Goal: Obtain resource: Download file/media

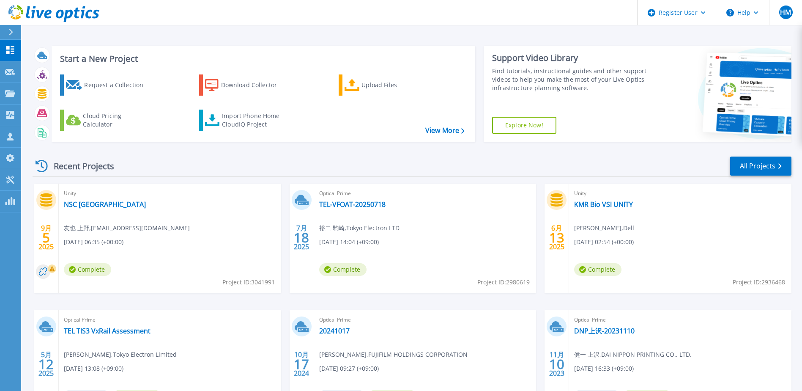
click at [238, 255] on div "Unity NSC Wakayama VSI 友也 上野 , mizuochi.daisuke.5qm@jp.nssol.nipponsteel.com 09…" at bounding box center [170, 239] width 222 height 110
click at [104, 205] on link "NSC Wakayama VSI" at bounding box center [105, 204] width 82 height 8
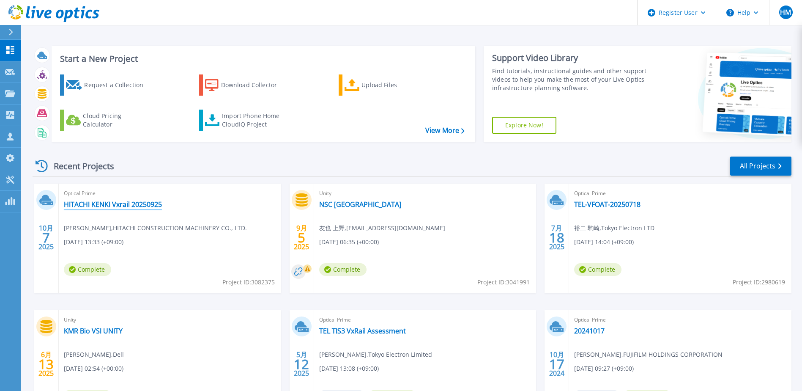
click at [124, 203] on link "HITACHI KENKI Vxrail 20250925" at bounding box center [113, 204] width 98 height 8
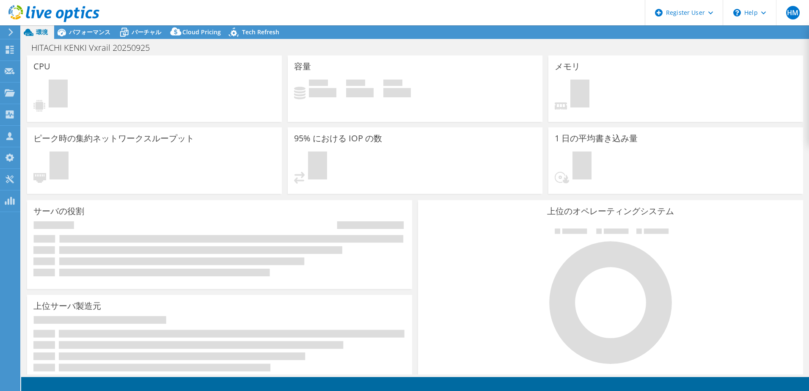
select select "[GEOGRAPHIC_DATA]"
select select "USD"
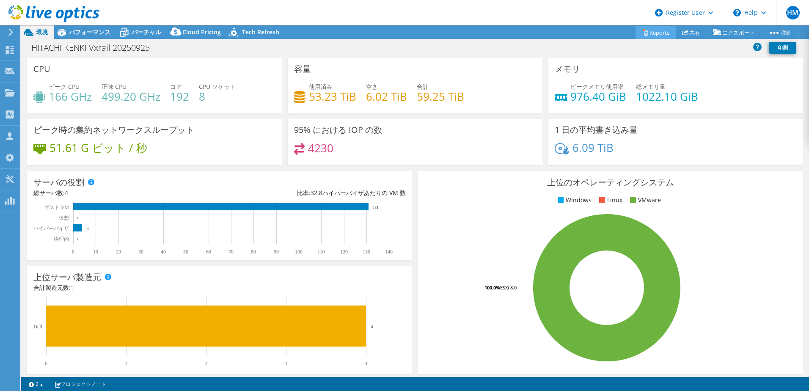
click at [658, 33] on link "Reports" at bounding box center [655, 32] width 41 height 13
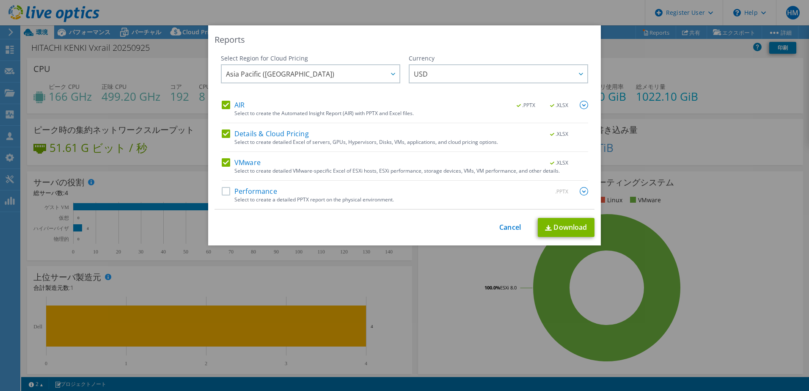
click at [222, 192] on label "Performance" at bounding box center [249, 191] width 55 height 8
click at [0, 0] on input "Performance" at bounding box center [0, 0] width 0 height 0
click at [580, 104] on img at bounding box center [583, 105] width 8 height 8
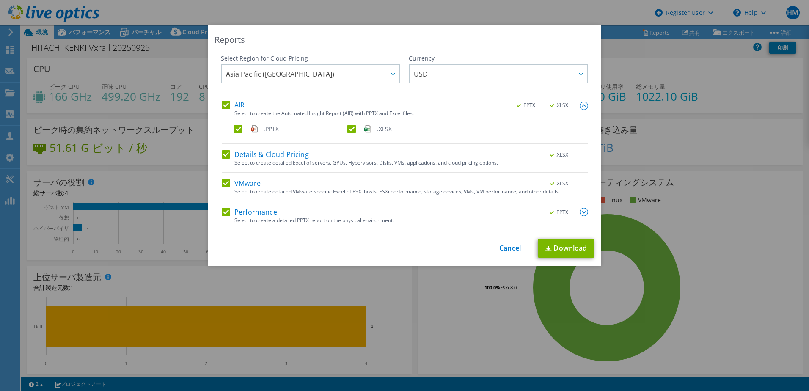
click at [579, 210] on img at bounding box center [583, 212] width 8 height 8
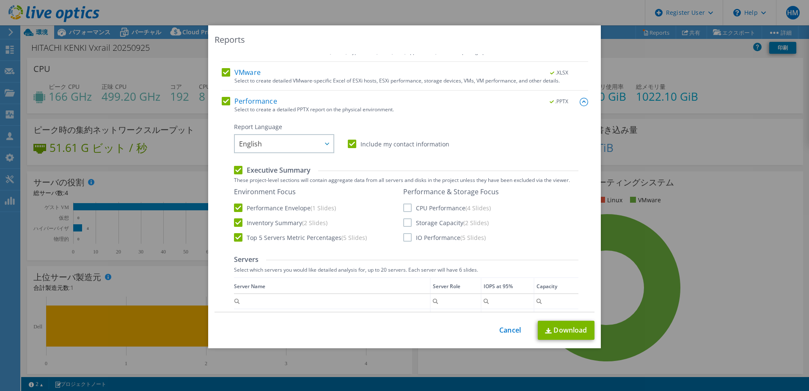
scroll to position [131, 0]
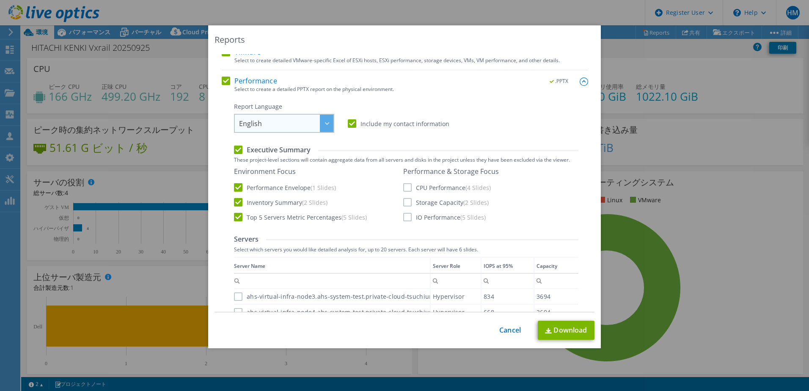
click at [312, 127] on span "English" at bounding box center [286, 123] width 94 height 17
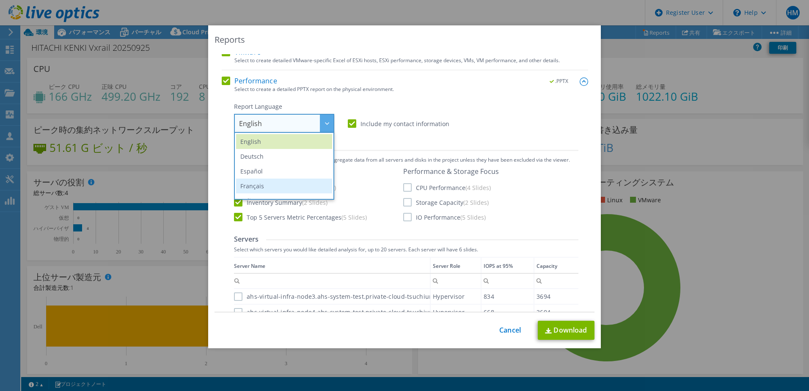
scroll to position [99, 0]
click at [254, 186] on li "日本語" at bounding box center [284, 190] width 96 height 15
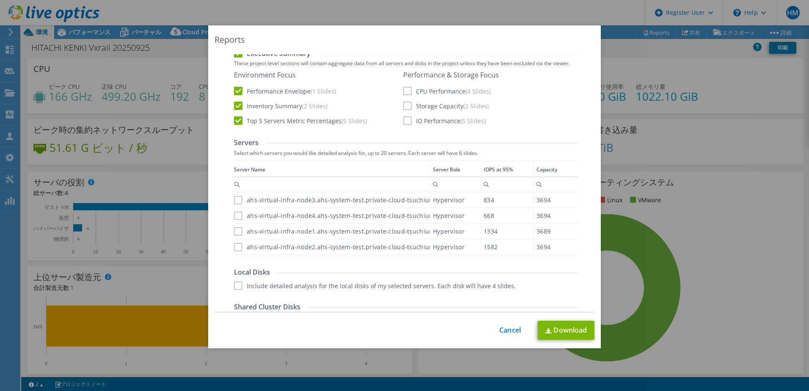
scroll to position [231, 0]
click at [404, 90] on label "CPU Performance (4 Slides)" at bounding box center [447, 87] width 88 height 8
click at [0, 0] on input "CPU Performance (4 Slides)" at bounding box center [0, 0] width 0 height 0
click at [403, 104] on label "Storage Capacity (2 Slides)" at bounding box center [445, 102] width 85 height 8
click at [0, 0] on input "Storage Capacity (2 Slides)" at bounding box center [0, 0] width 0 height 0
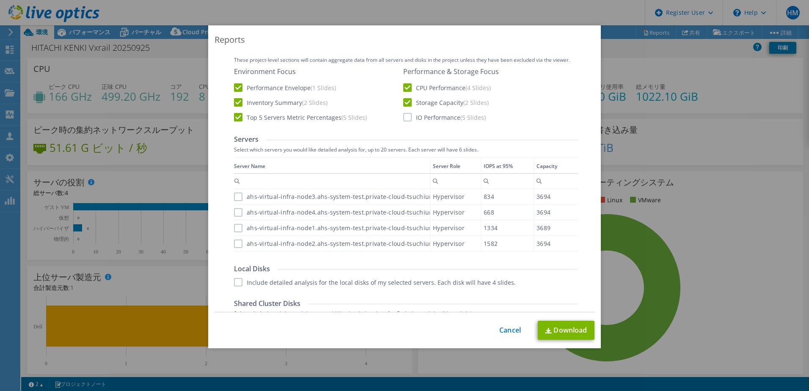
click at [403, 115] on label "IO Performance (5 Slides)" at bounding box center [444, 117] width 82 height 8
click at [0, 0] on input "IO Performance (5 Slides)" at bounding box center [0, 0] width 0 height 0
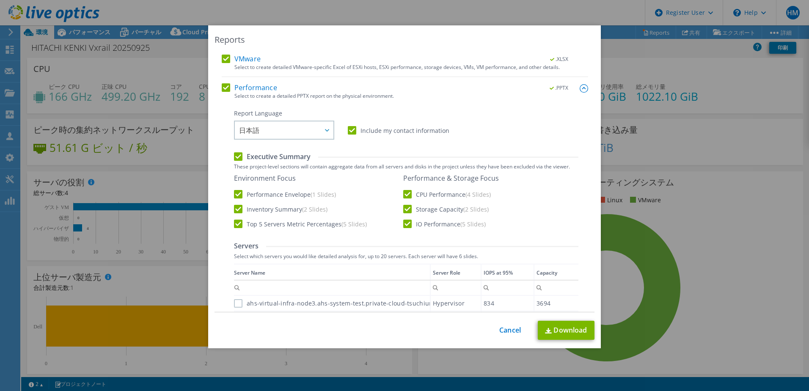
scroll to position [124, 0]
click at [559, 330] on link "Download" at bounding box center [565, 330] width 57 height 19
